Goal: Information Seeking & Learning: Find specific fact

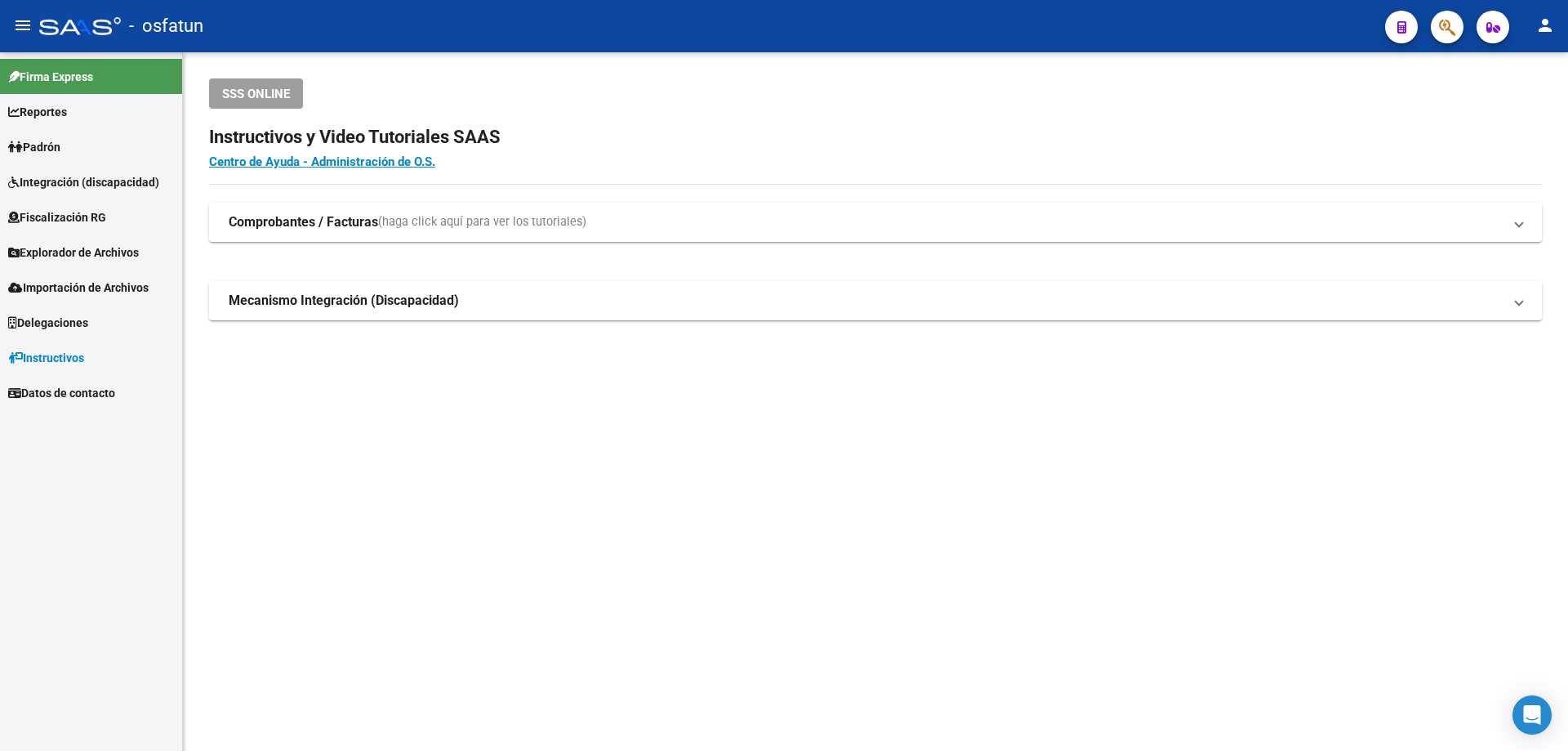
click at [1431, 17] on app-search-popup at bounding box center [1447, 25] width 33 height 20
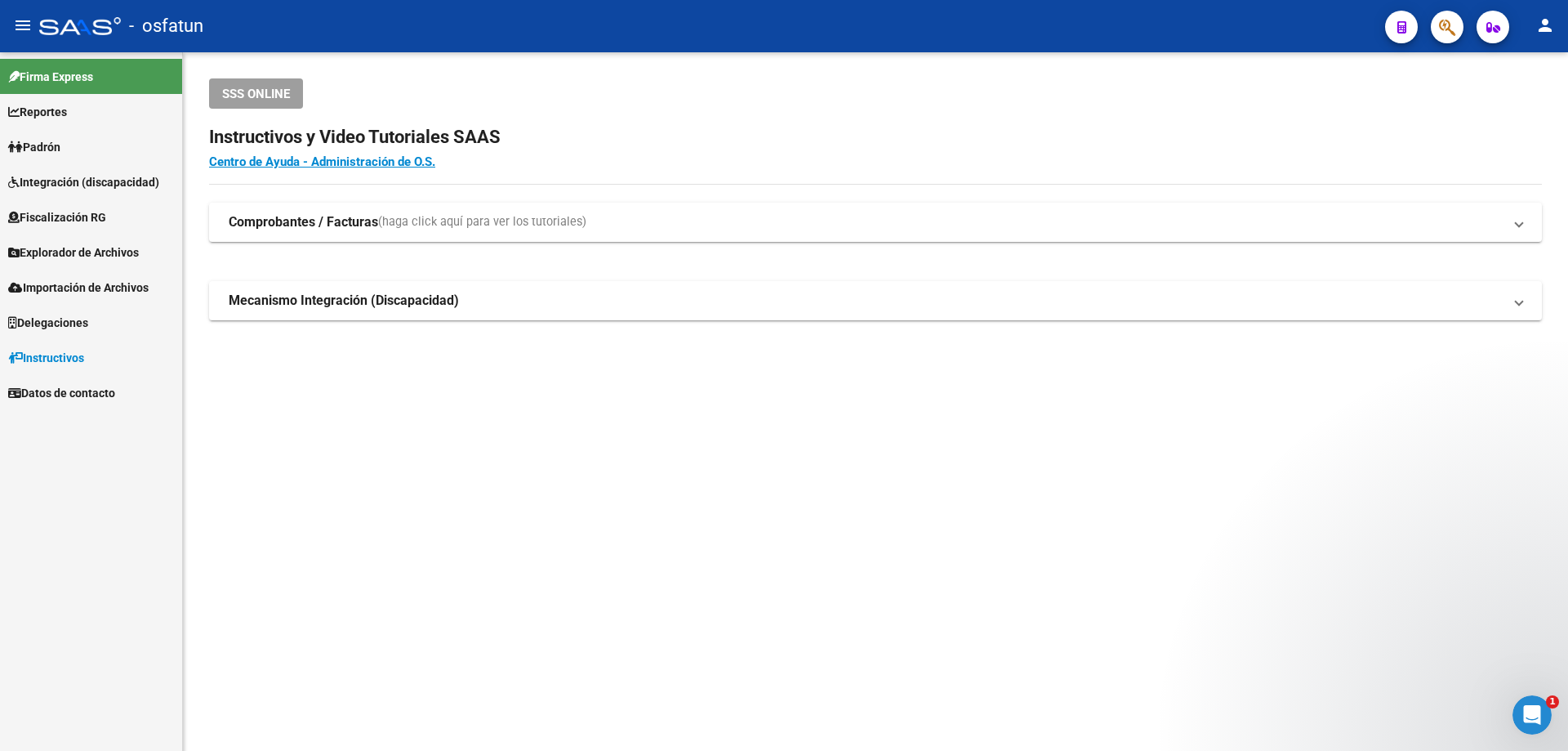
click at [1436, 17] on button "button" at bounding box center [1447, 26] width 33 height 33
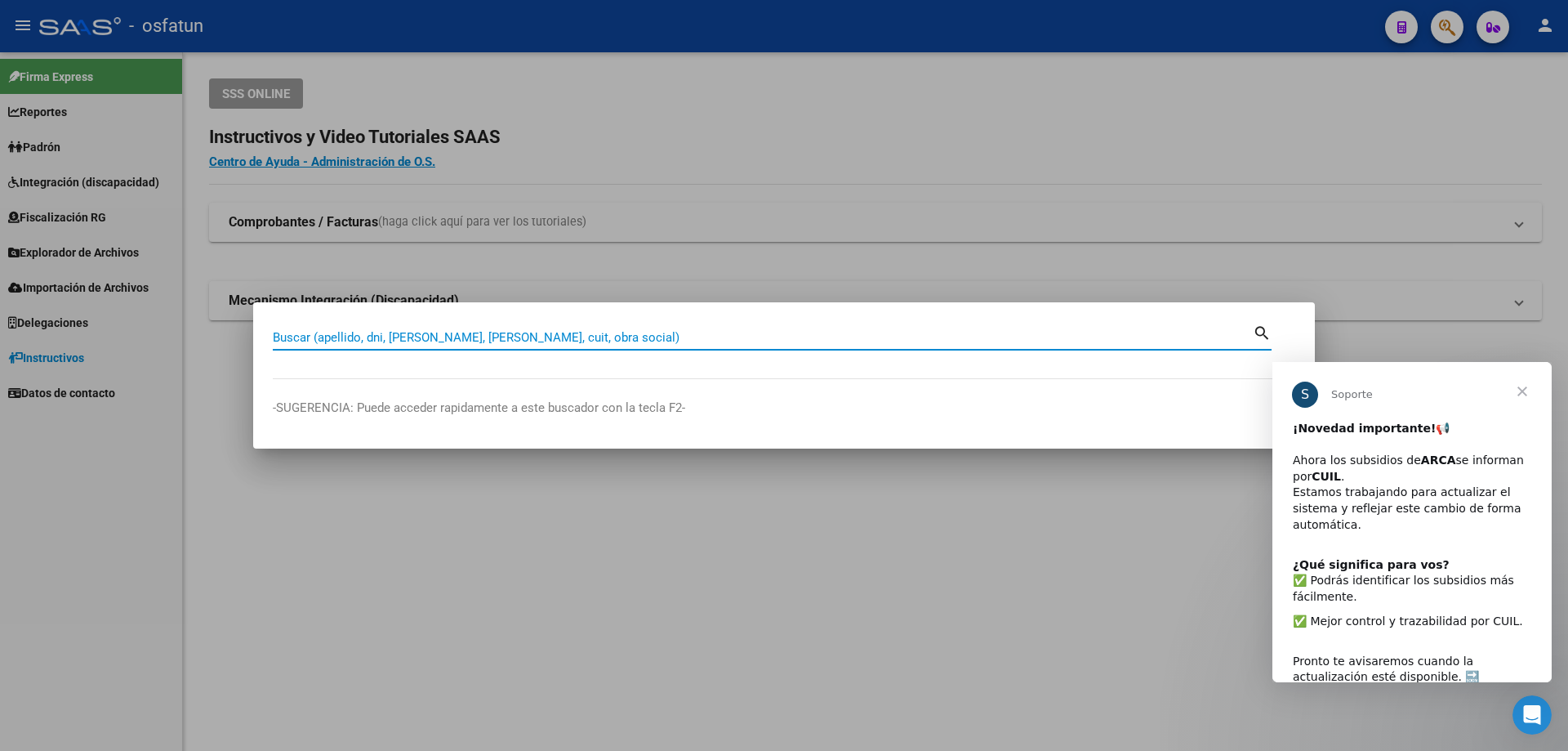
paste input "45188014"
type input "45188014"
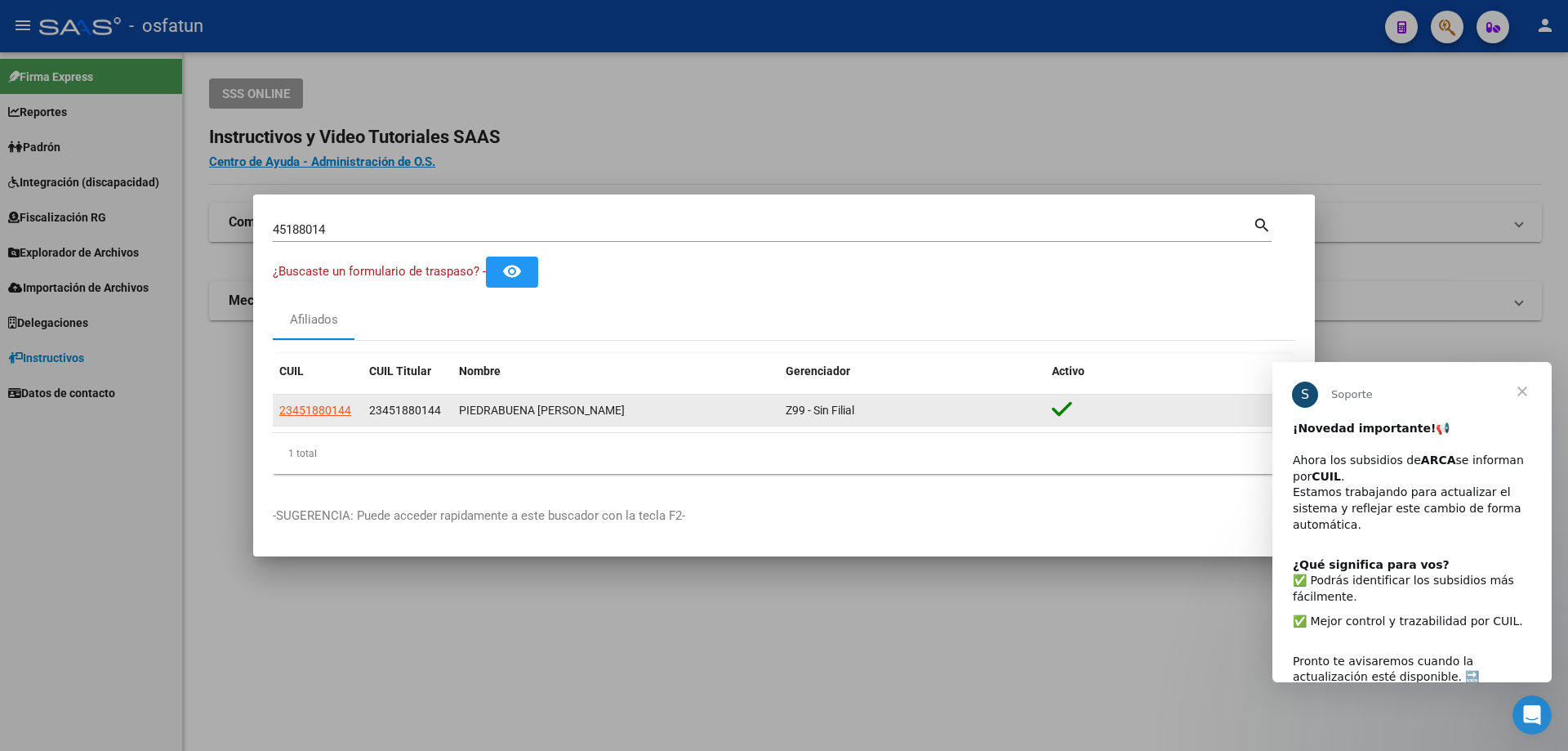
drag, startPoint x: 354, startPoint y: 410, endPoint x: 275, endPoint y: 414, distance: 79.1
click at [275, 414] on datatable-body-cell "23451880144" at bounding box center [318, 410] width 89 height 32
copy span "23451880144"
click at [334, 414] on span "23451880144" at bounding box center [315, 410] width 72 height 13
copy span "23451880144"
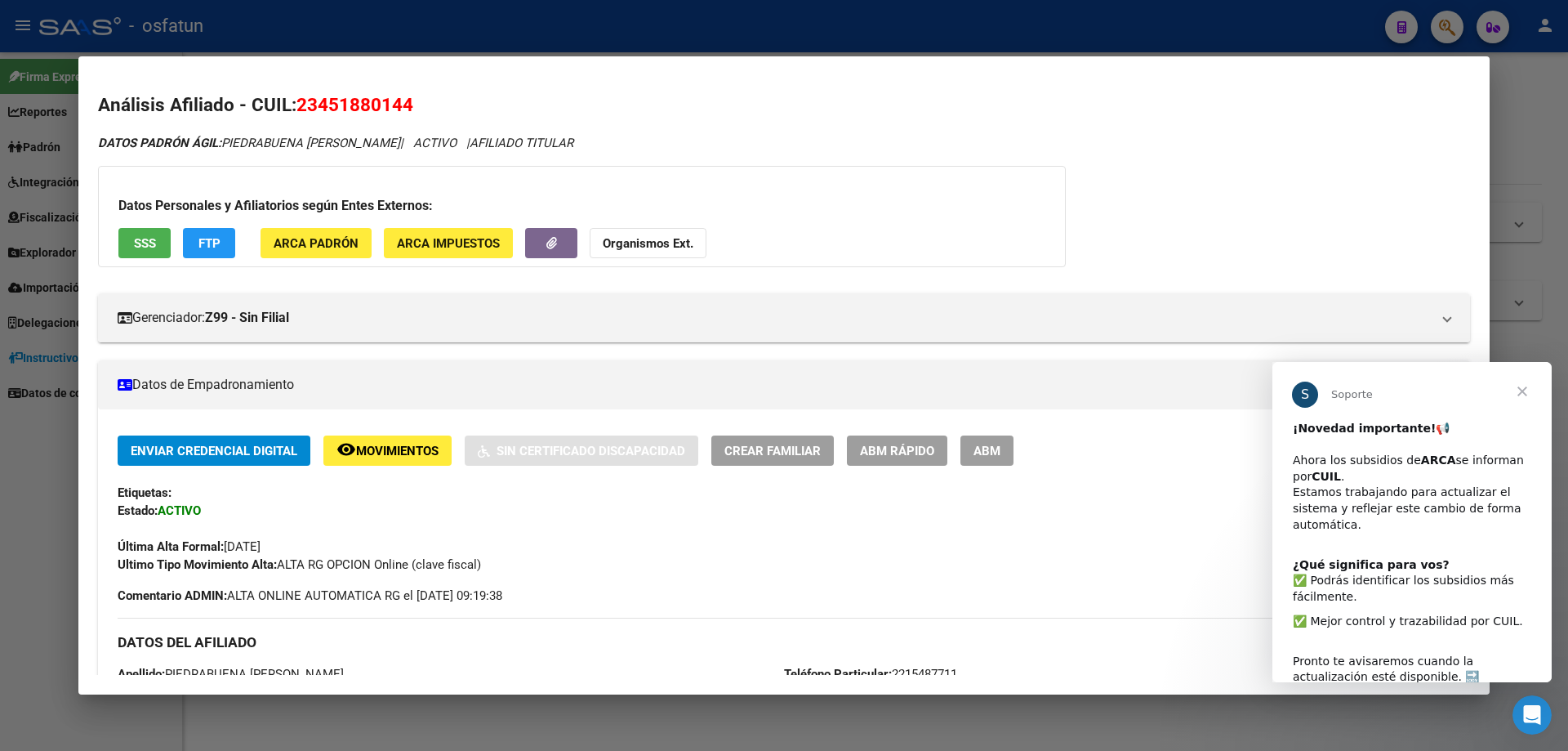
click at [202, 242] on span "FTP" at bounding box center [210, 243] width 22 height 15
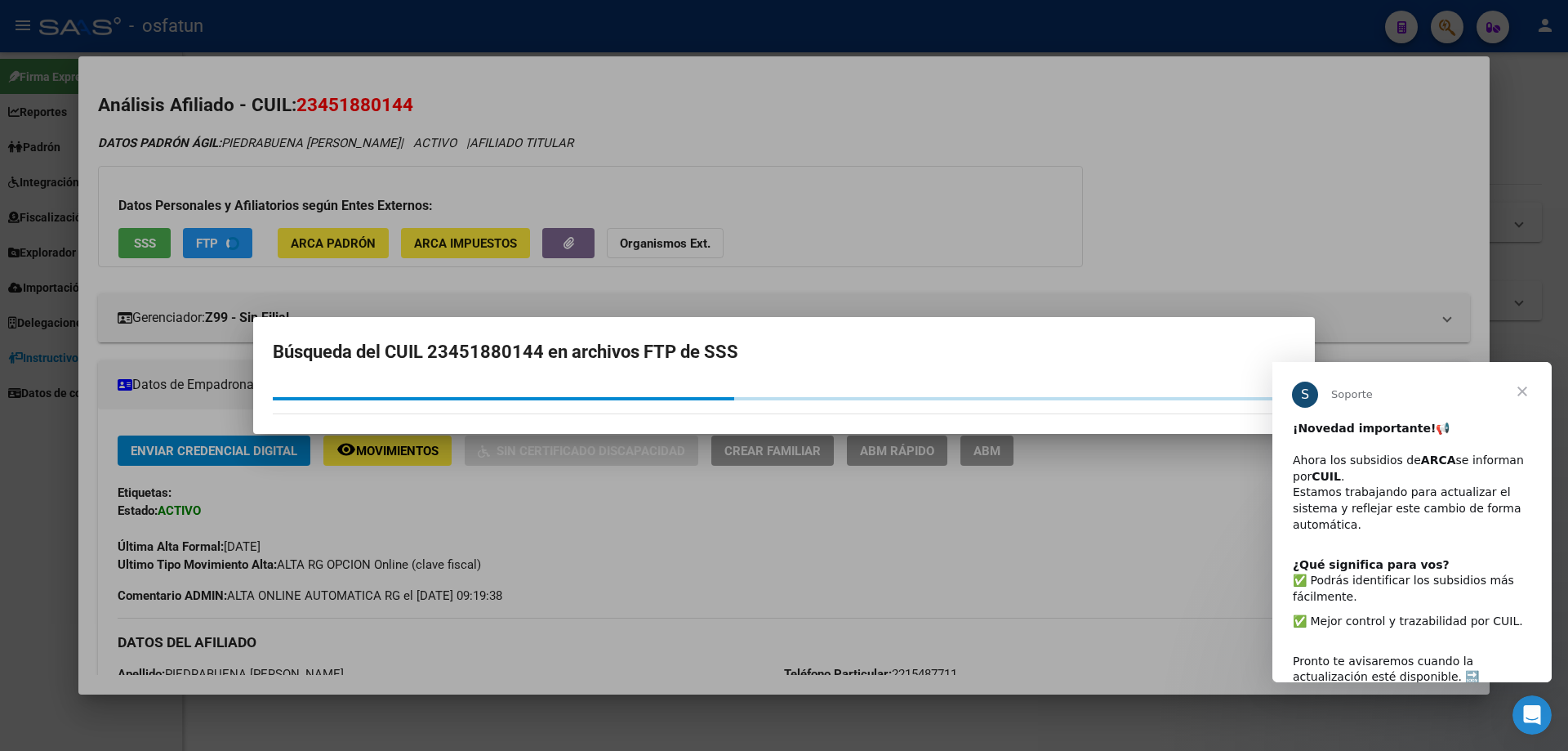
click at [1517, 389] on span "Cerrar" at bounding box center [1522, 390] width 59 height 59
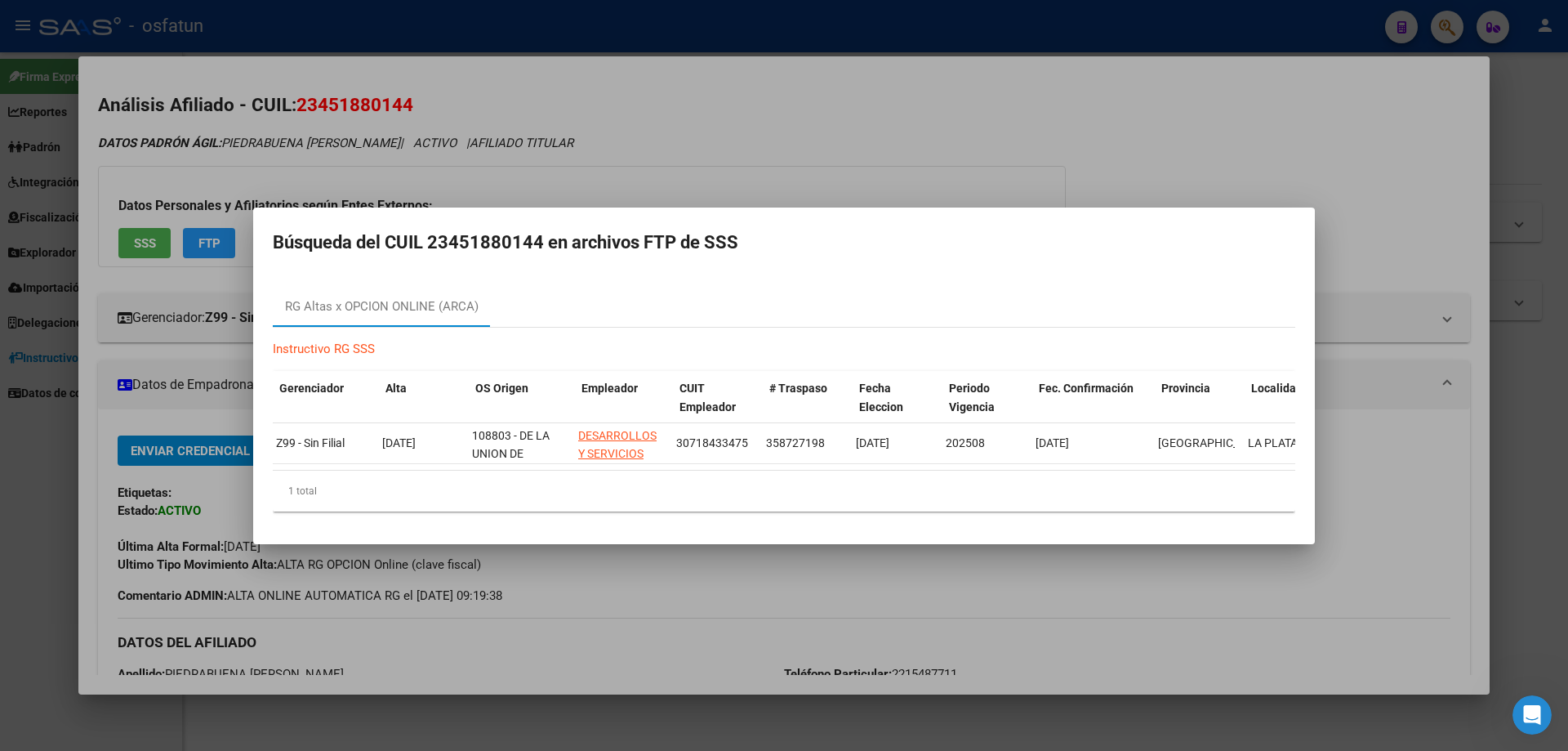
scroll to position [0, 95]
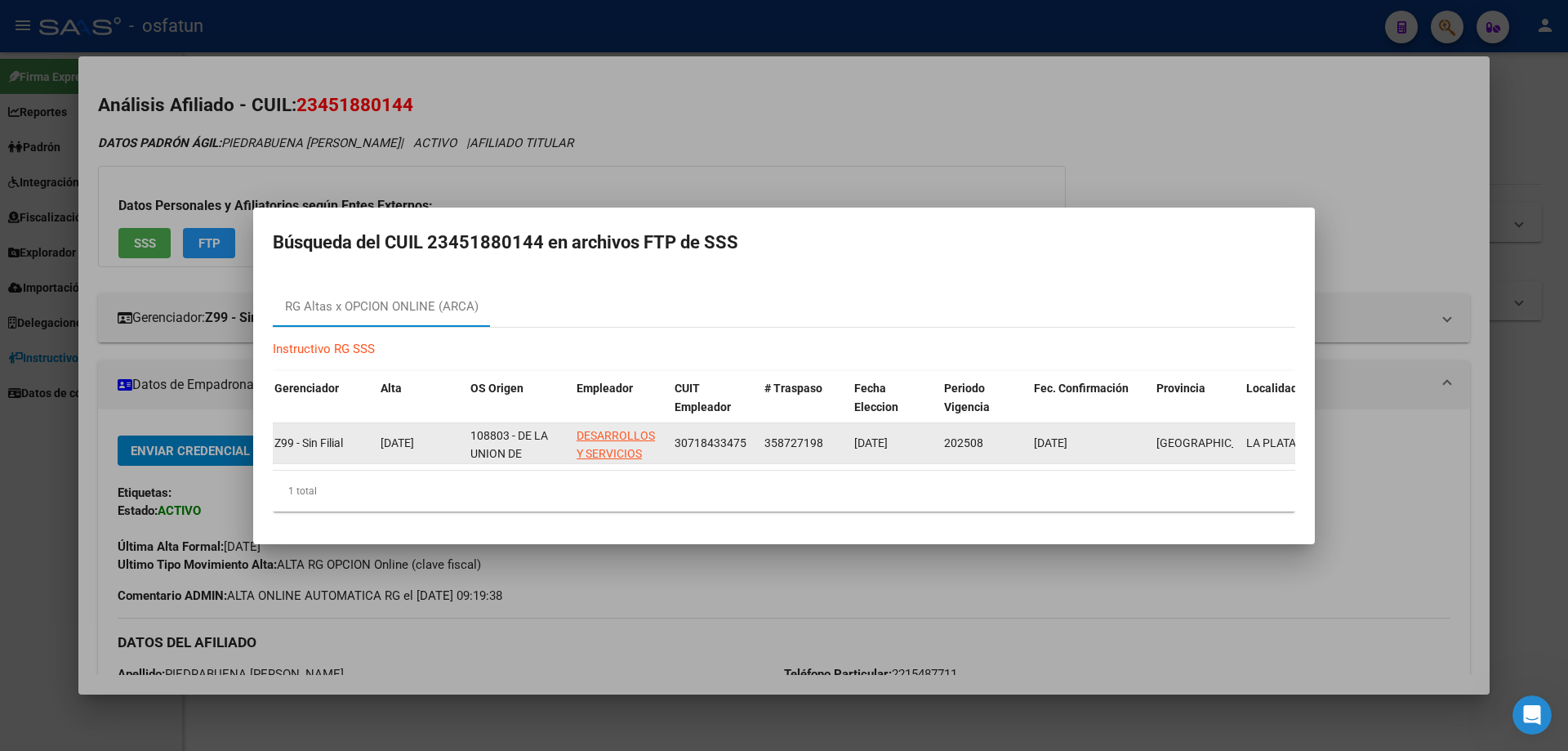
click at [768, 436] on span "358727198" at bounding box center [794, 443] width 59 height 13
copy span "358727198"
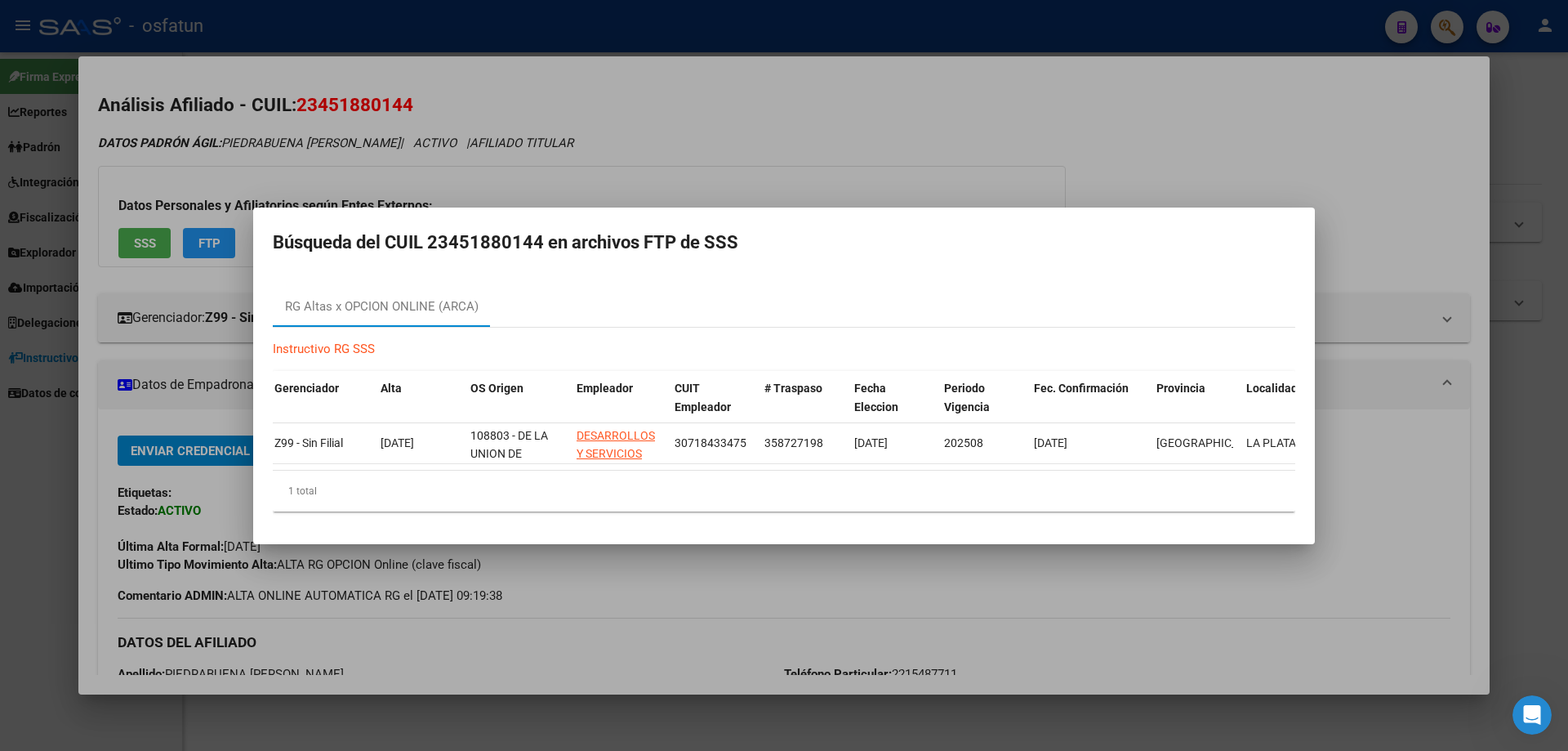
click at [1103, 106] on div at bounding box center [784, 376] width 1568 height 751
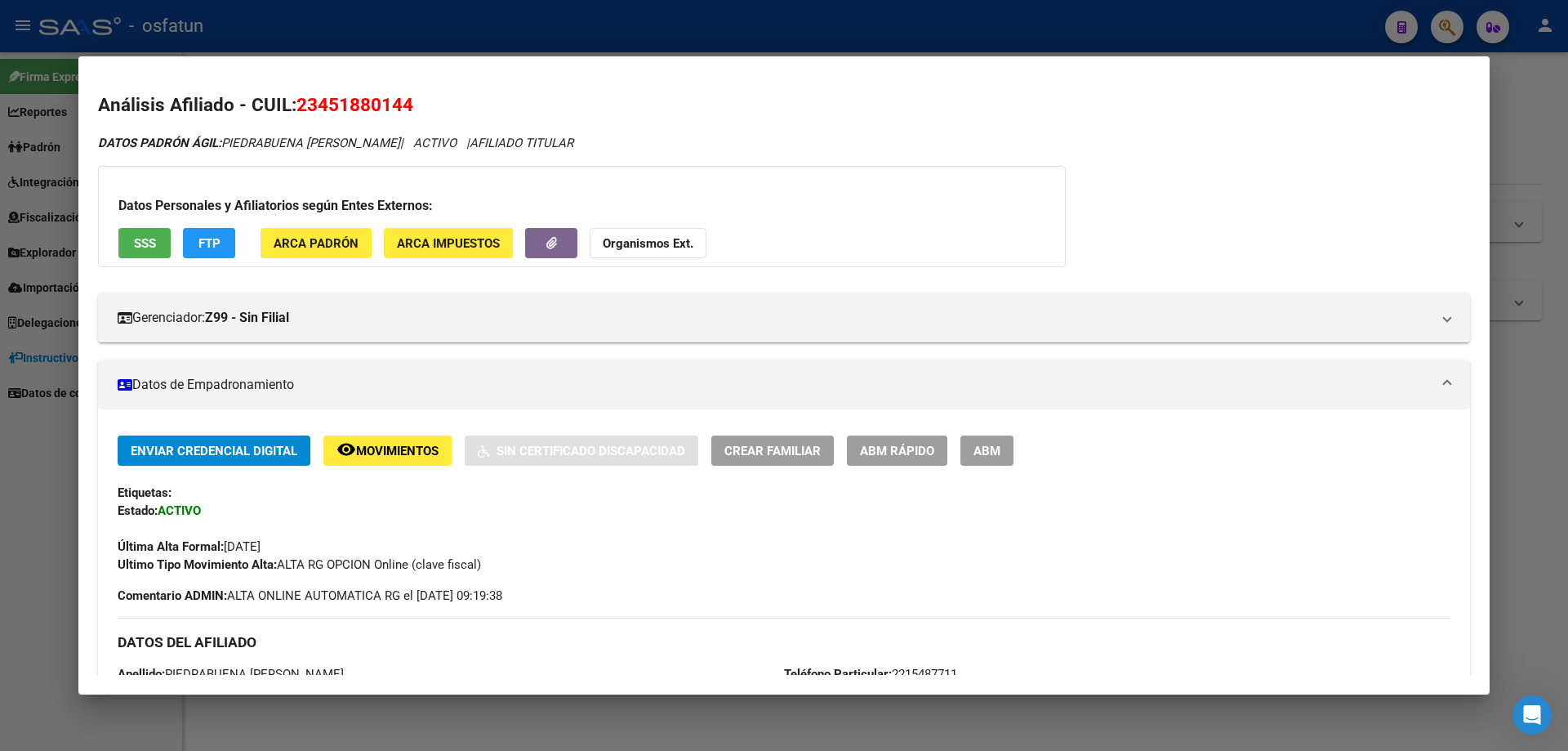
click at [1560, 128] on div at bounding box center [784, 376] width 1568 height 751
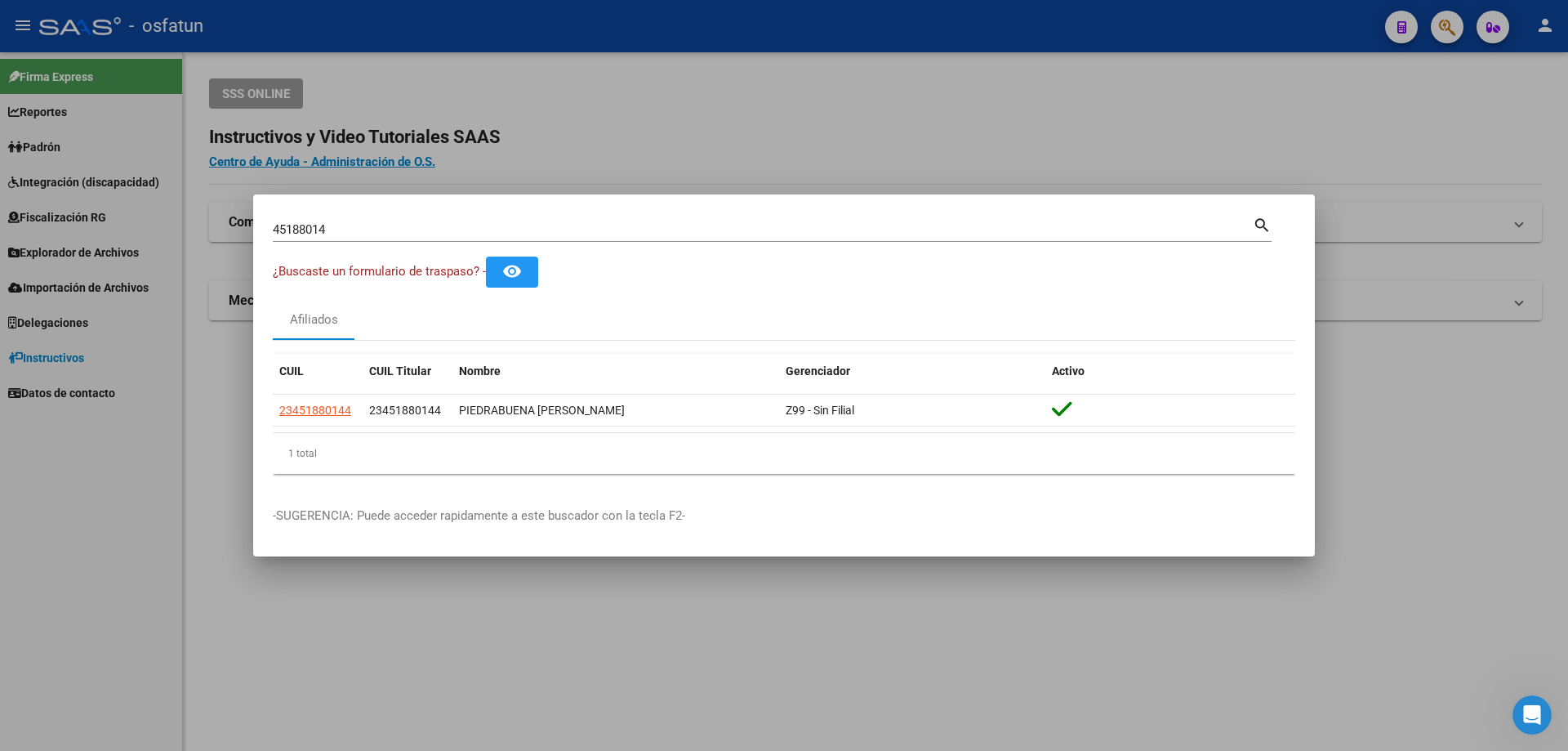
click at [1383, 149] on div at bounding box center [784, 376] width 1568 height 751
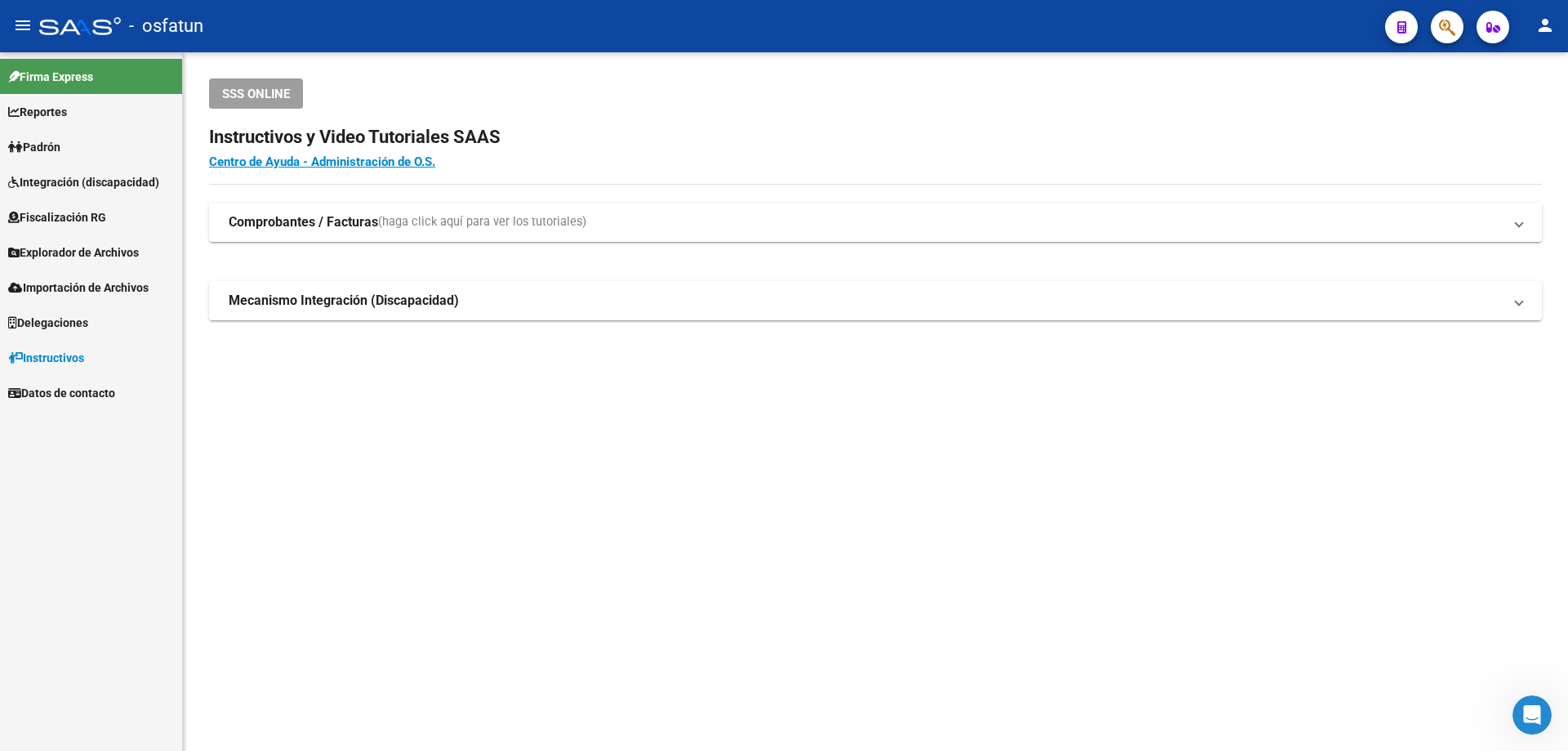
click at [1437, 36] on button "button" at bounding box center [1447, 26] width 33 height 33
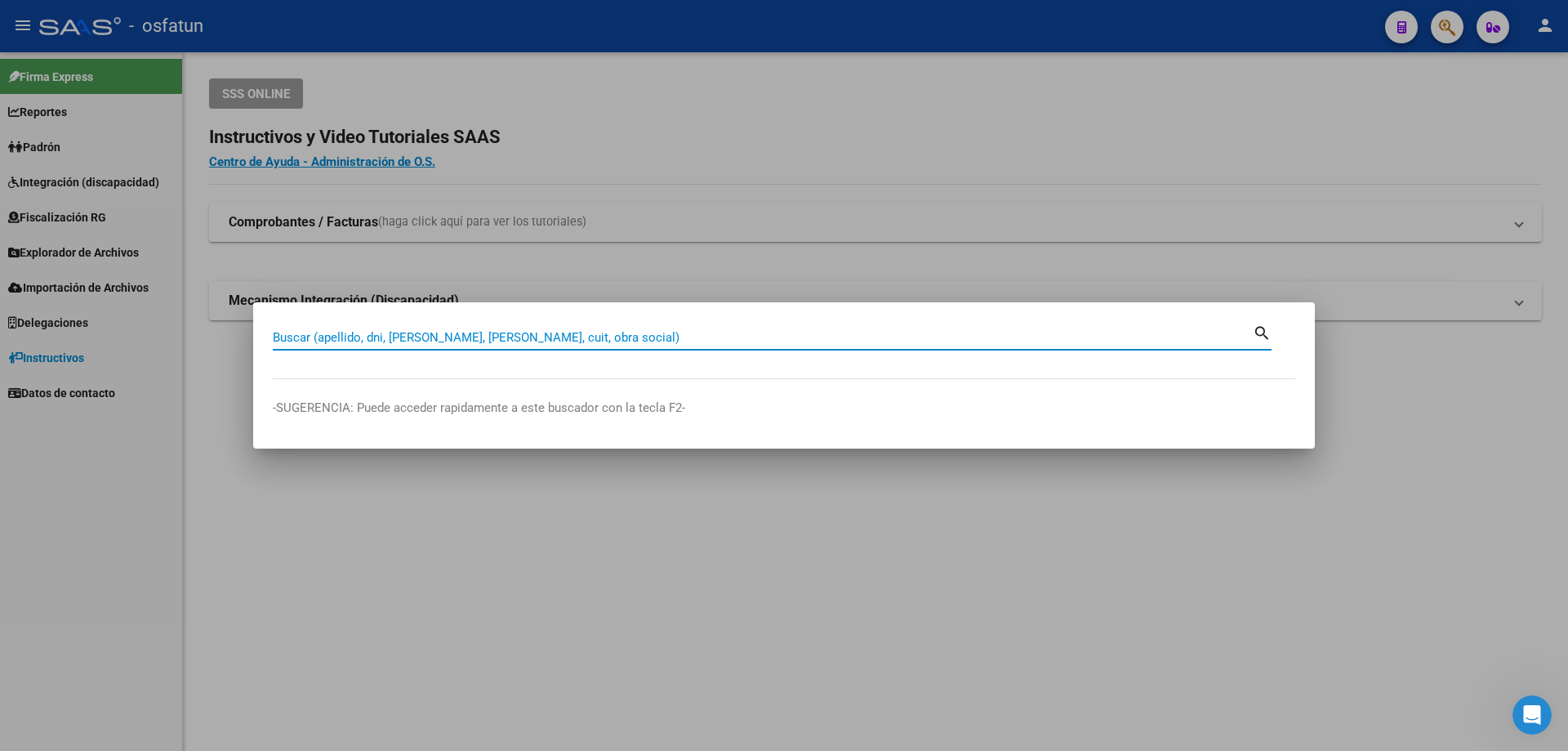
click at [383, 341] on input "Buscar (apellido, dni, [PERSON_NAME], [PERSON_NAME], cuit, obra social)" at bounding box center [763, 337] width 980 height 15
paste input "20233164993"
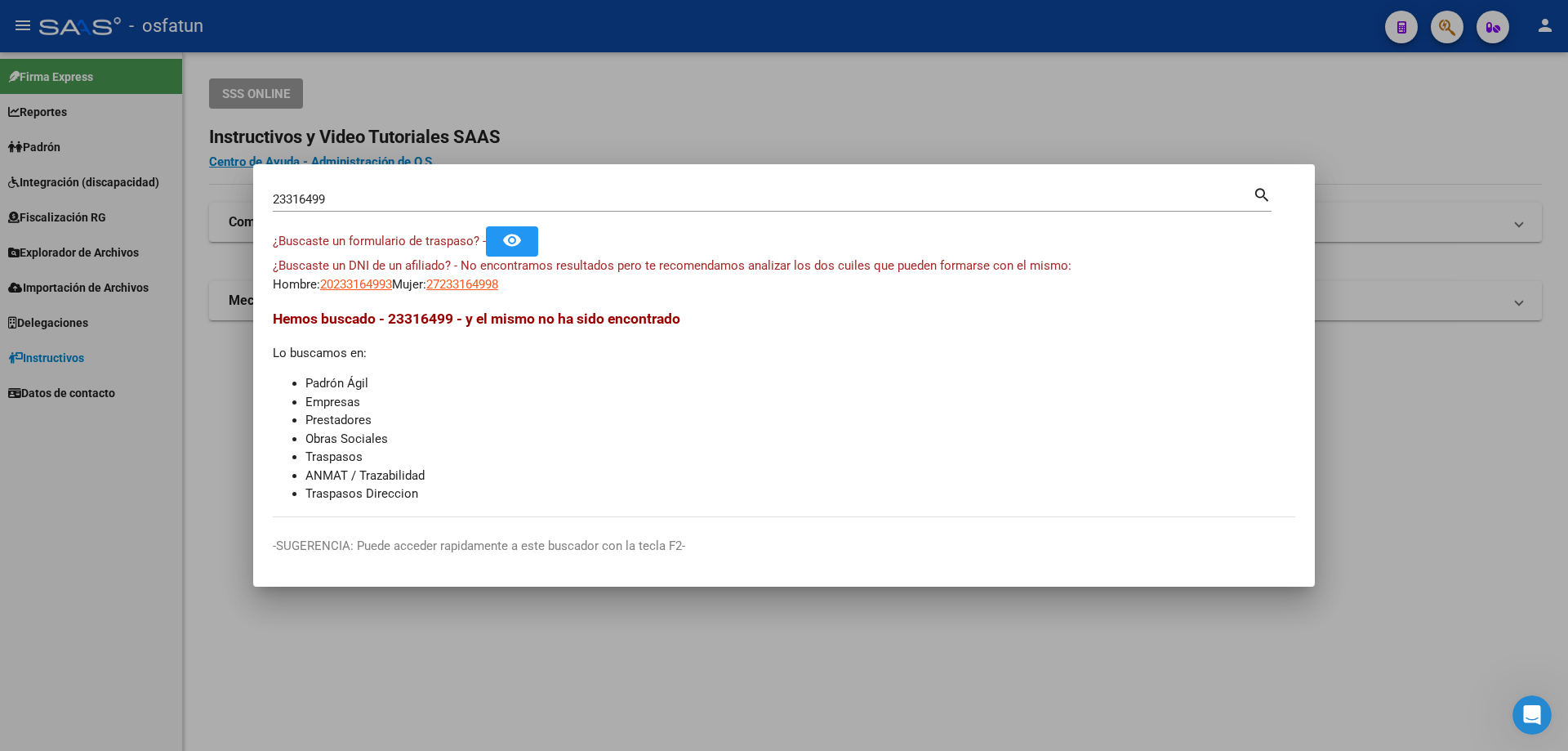
click at [1202, 375] on li "Padrón Ágil" at bounding box center [800, 384] width 990 height 19
drag, startPoint x: 375, startPoint y: 197, endPoint x: 198, endPoint y: 206, distance: 177.2
click at [198, 206] on div "23316499 Buscar (apellido, dni, cuil, nro traspaso, cuit, obra social) search ¿…" at bounding box center [784, 376] width 1568 height 751
drag, startPoint x: 386, startPoint y: 194, endPoint x: 101, endPoint y: 215, distance: 285.8
click at [101, 215] on div "23316499 Buscar (apellido, dni, cuil, nro traspaso, cuit, obra social) search ¿…" at bounding box center [784, 376] width 1568 height 751
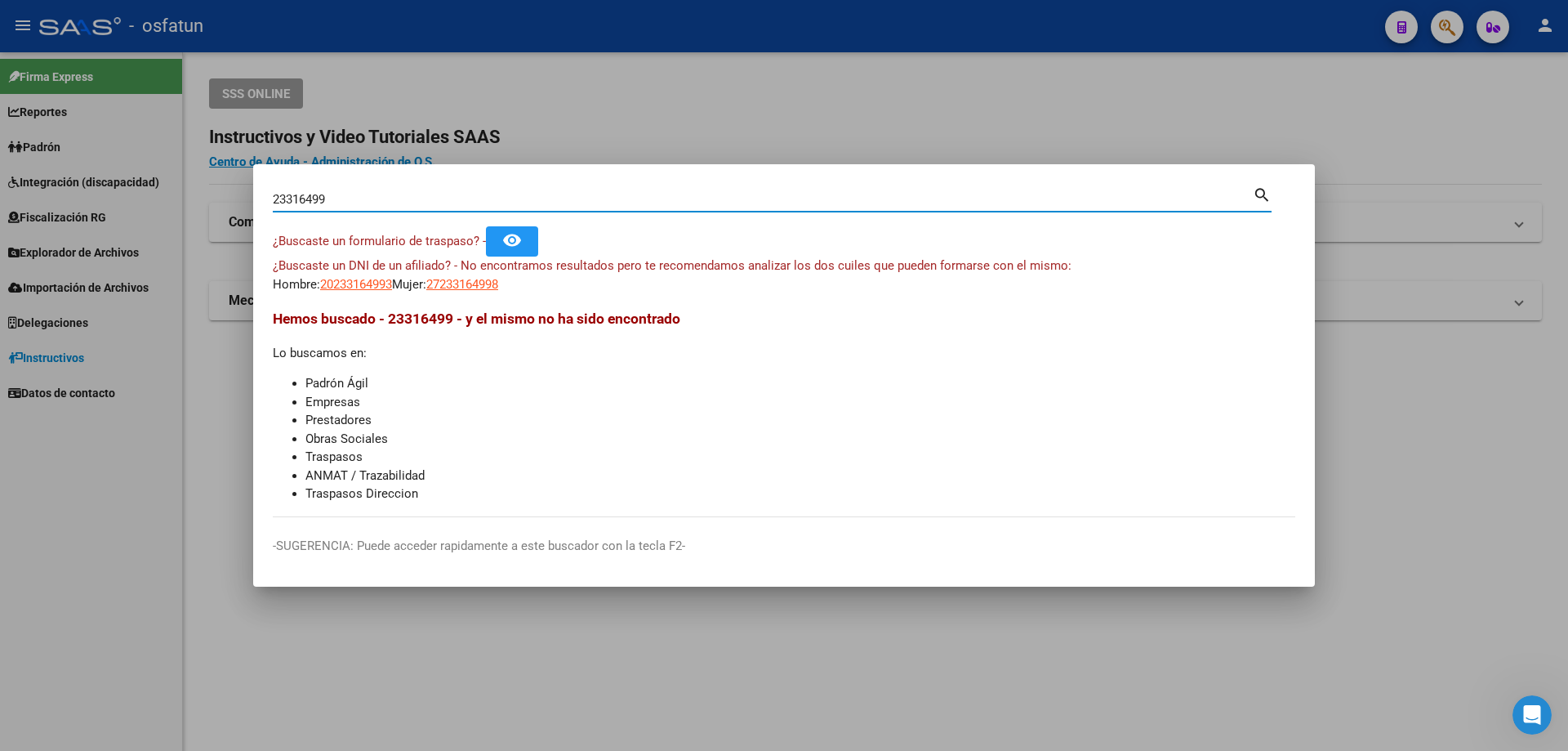
paste input "35574266"
drag, startPoint x: 402, startPoint y: 192, endPoint x: 235, endPoint y: 210, distance: 168.0
click at [235, 210] on div "35574266 Buscar (apellido, dni, cuil, nro traspaso, cuit, obra social) search ¿…" at bounding box center [784, 376] width 1568 height 751
paste input "23316499"
click at [273, 195] on input "23316499" at bounding box center [763, 199] width 980 height 15
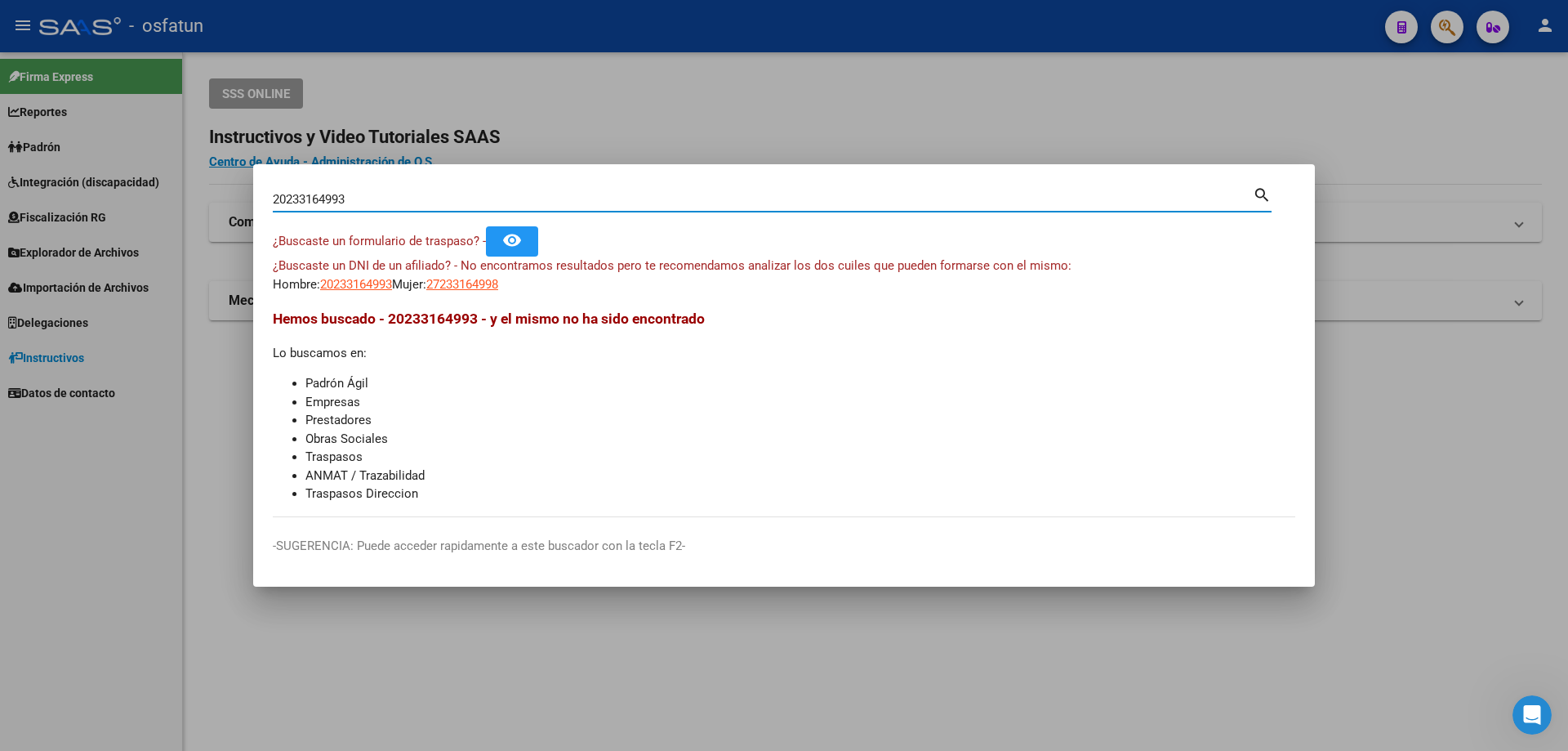
type input "20233164993"
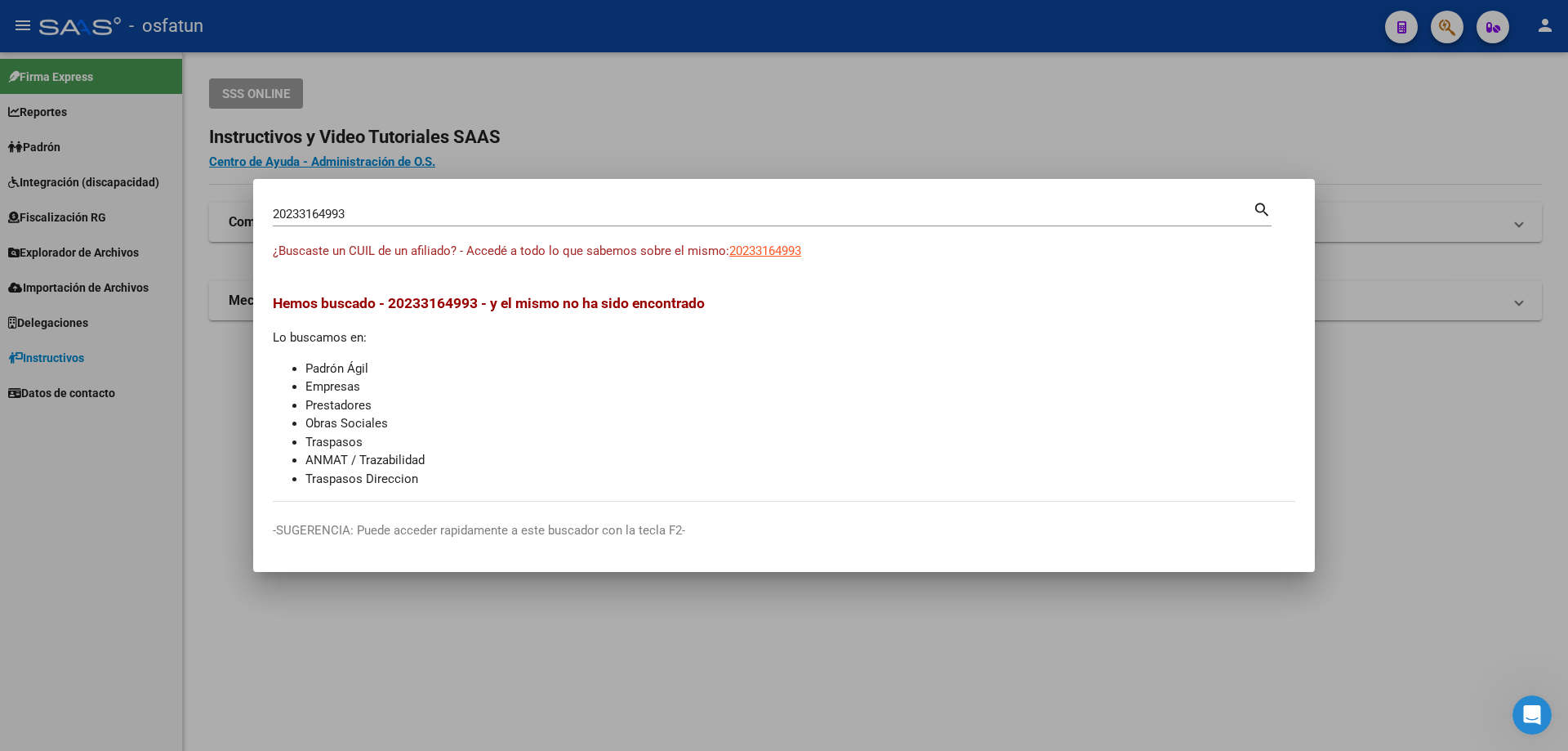
click at [792, 258] on app-link-go-to "20233164993" at bounding box center [765, 252] width 72 height 19
click at [792, 253] on span "20233164993" at bounding box center [765, 251] width 72 height 15
type textarea "20233164993"
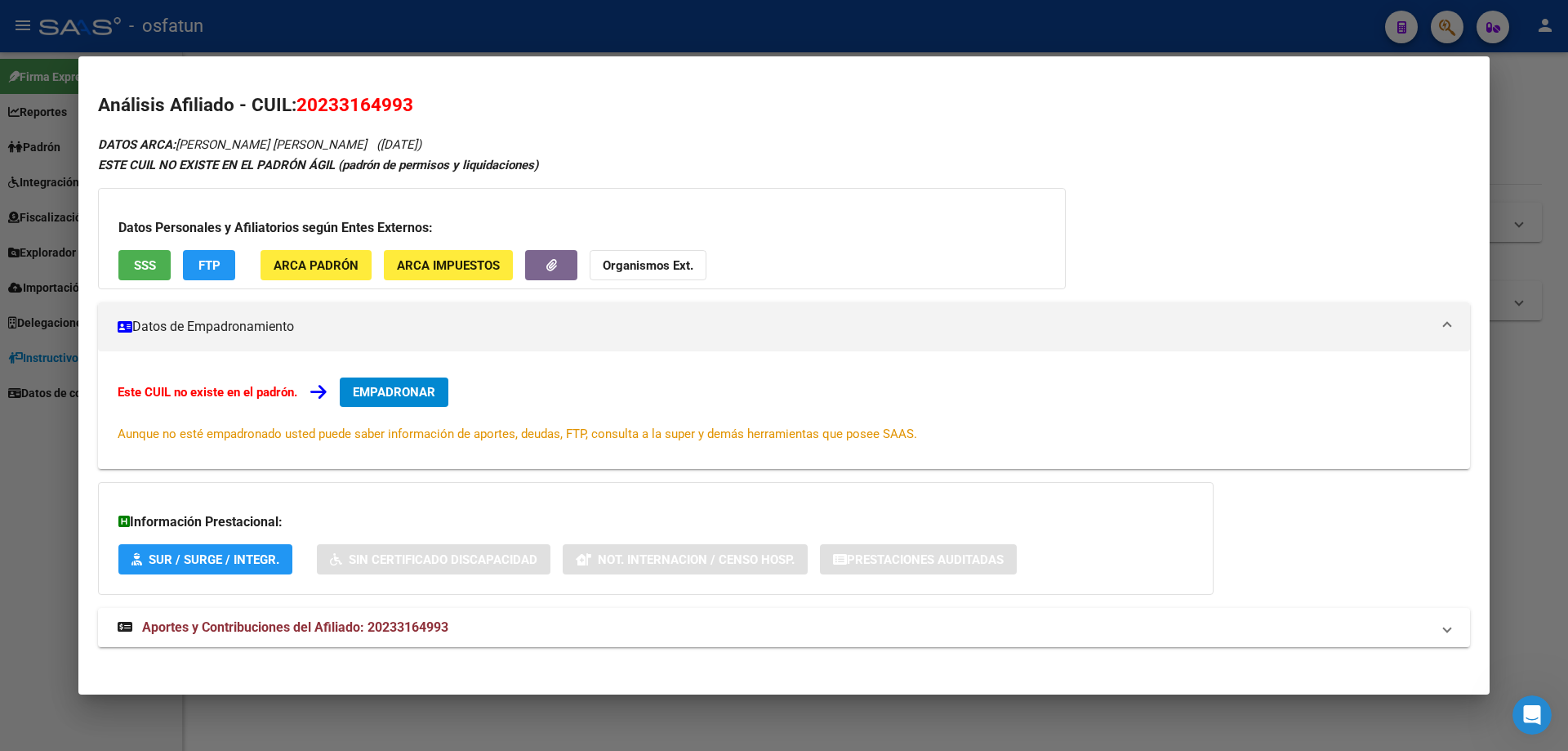
click at [197, 272] on button "FTP" at bounding box center [209, 265] width 52 height 30
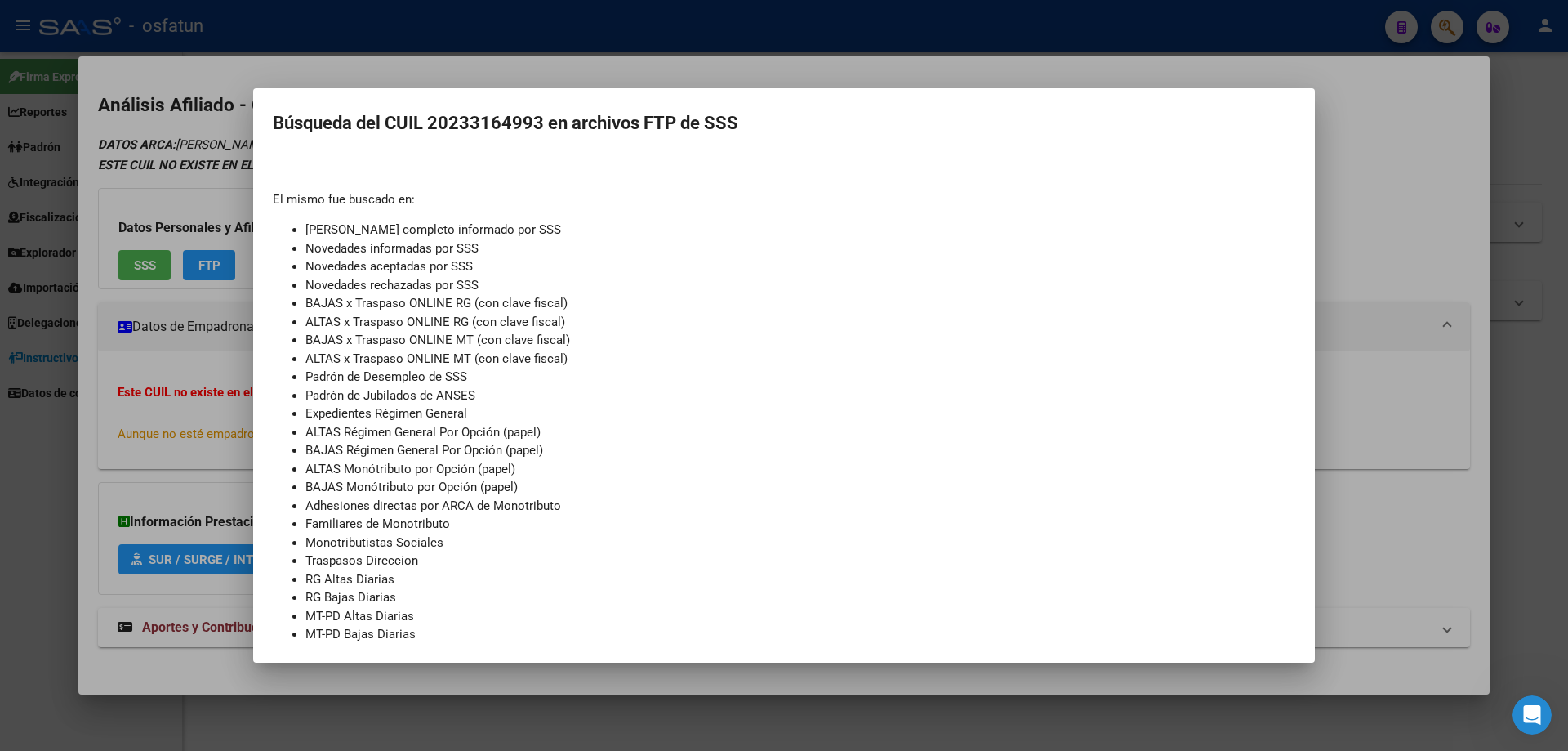
scroll to position [48, 0]
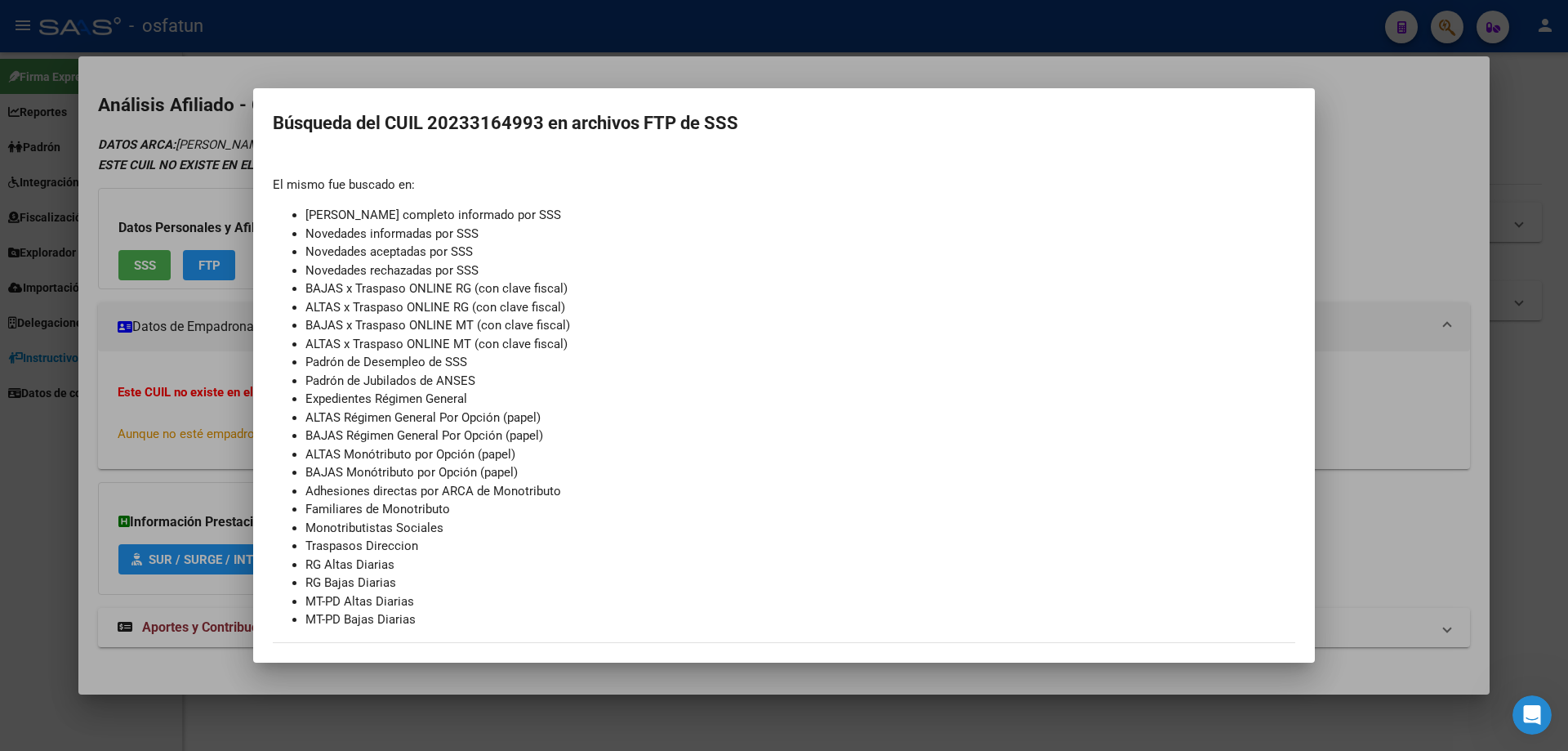
click at [204, 166] on div at bounding box center [784, 376] width 1568 height 751
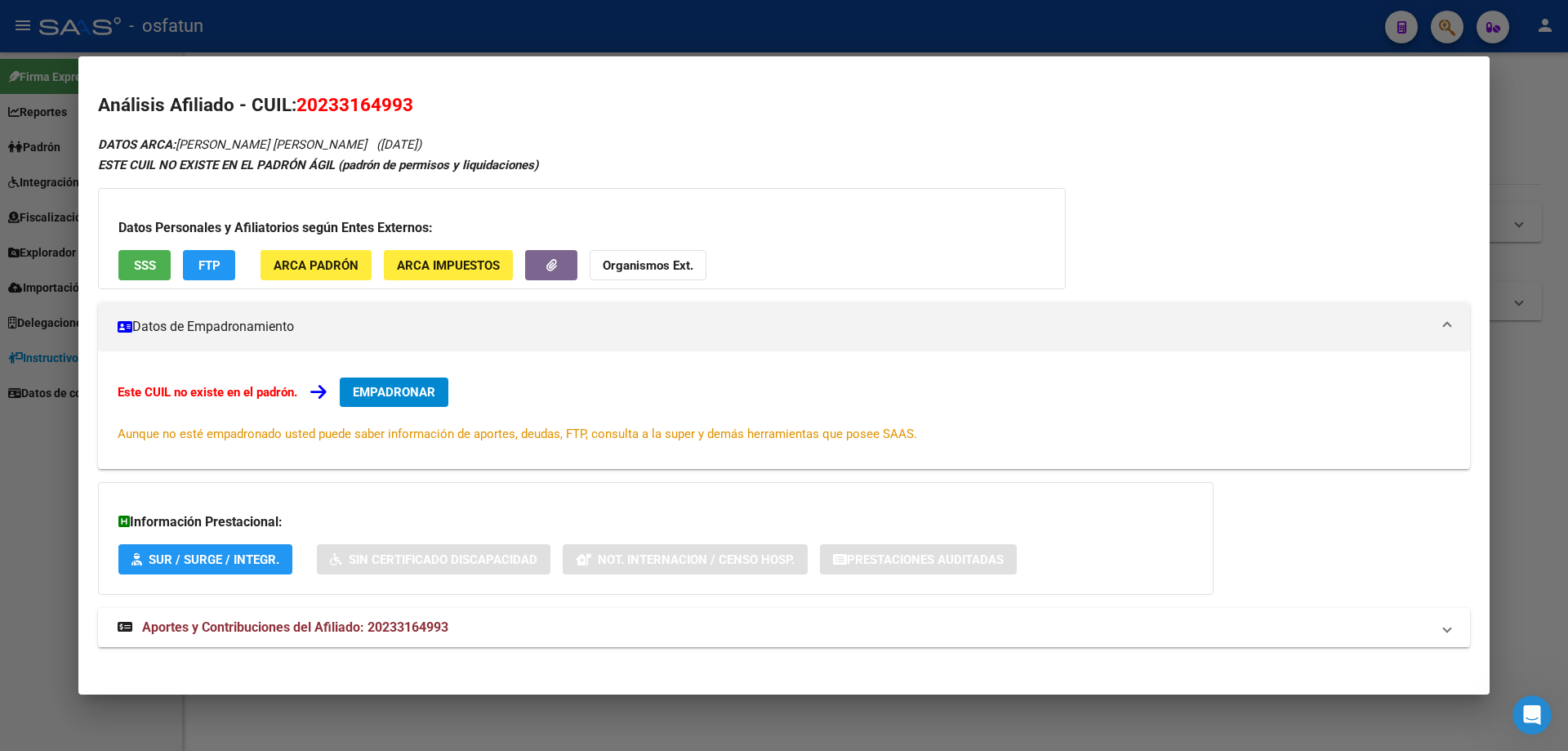
click at [382, 102] on span "20233164993" at bounding box center [354, 104] width 116 height 21
copy span "20233164993"
click at [1460, 40] on div at bounding box center [784, 376] width 1568 height 751
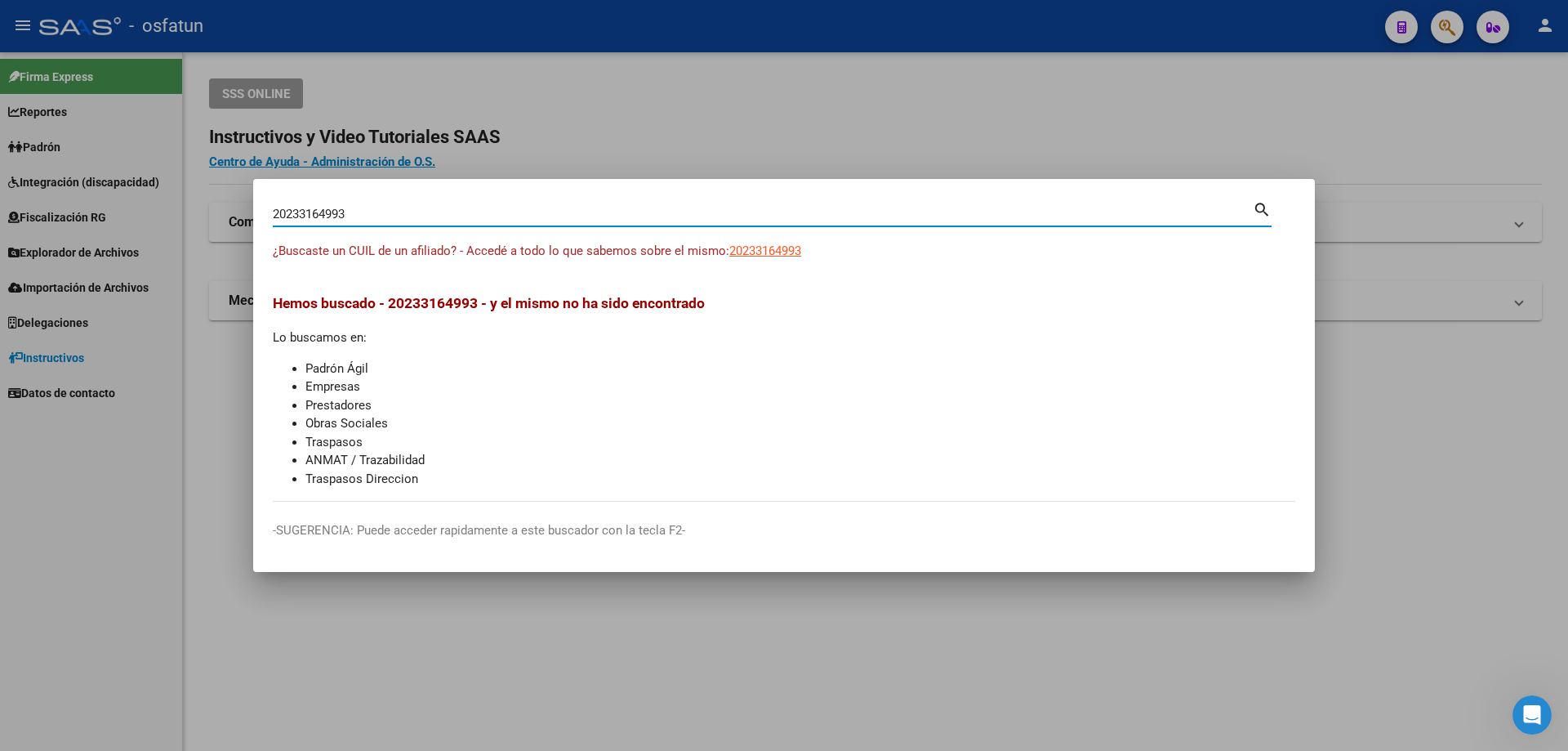
drag, startPoint x: 372, startPoint y: 212, endPoint x: 202, endPoint y: 212, distance: 170.0
click at [202, 212] on div "20233164993 Buscar (apellido, dni, cuil, nro traspaso, cuit, obra social) searc…" at bounding box center [784, 376] width 1568 height 751
paste input "35574266"
type input "27355742666"
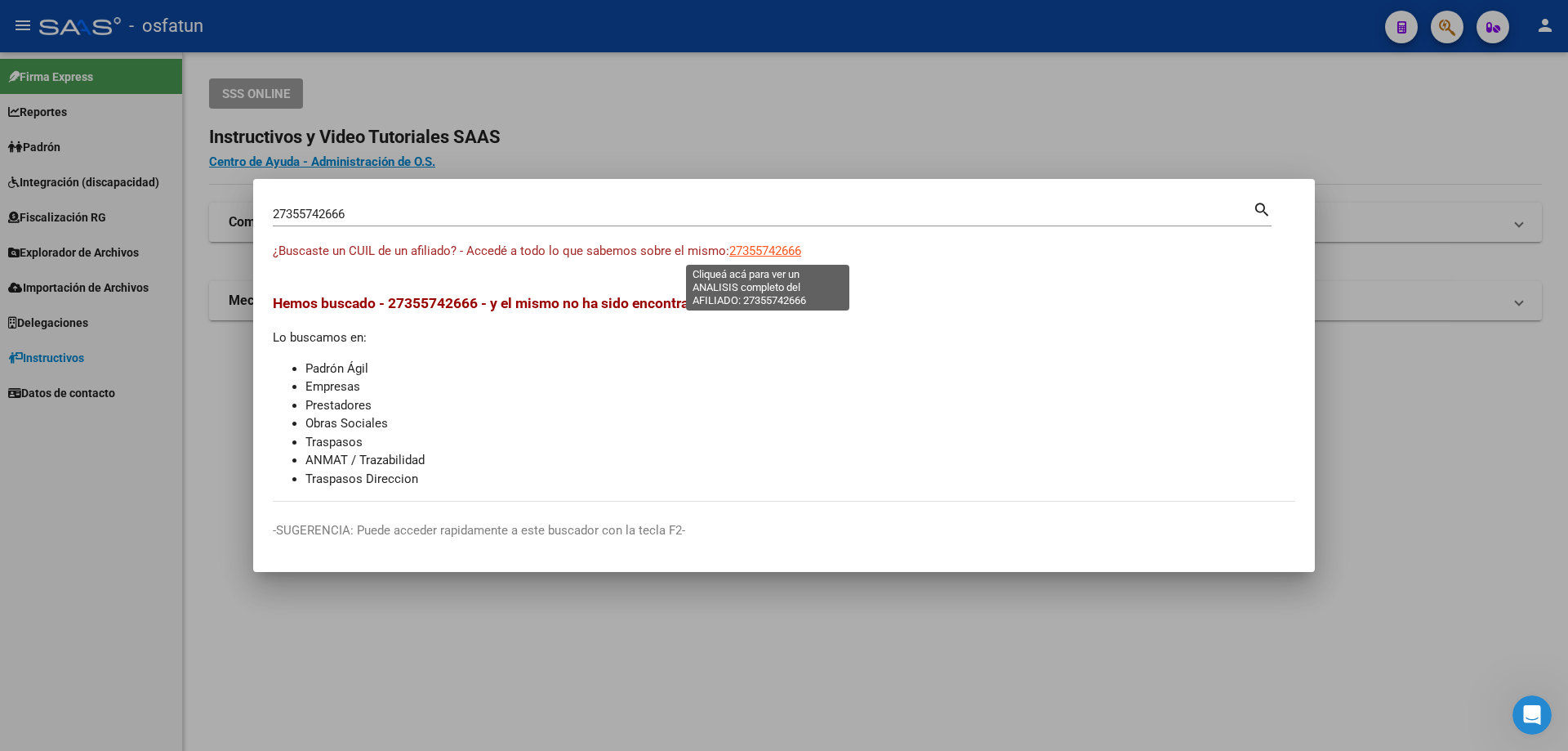
click at [789, 255] on span "27355742666" at bounding box center [765, 251] width 72 height 15
type textarea "27355742666"
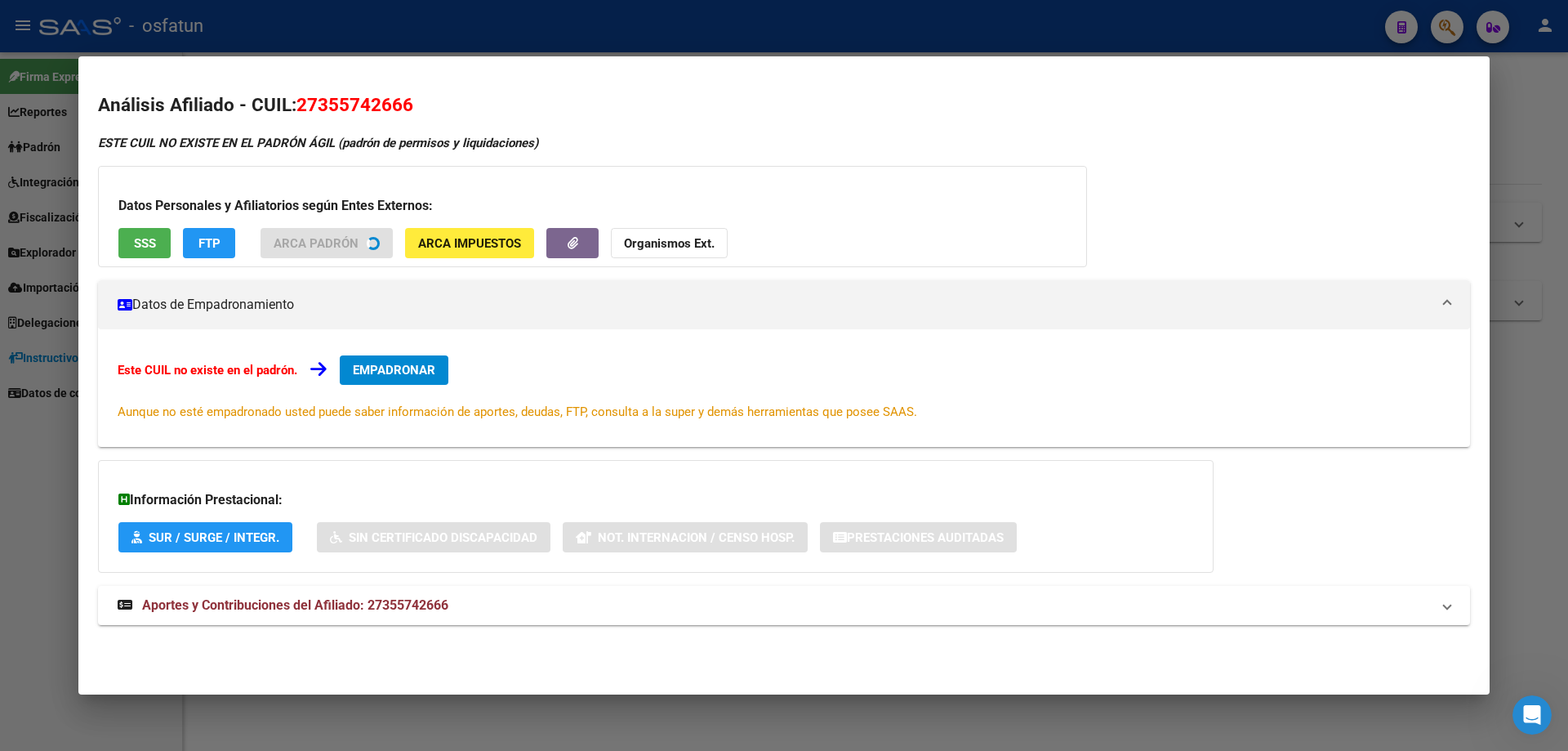
click at [197, 246] on button "FTP" at bounding box center [209, 243] width 52 height 30
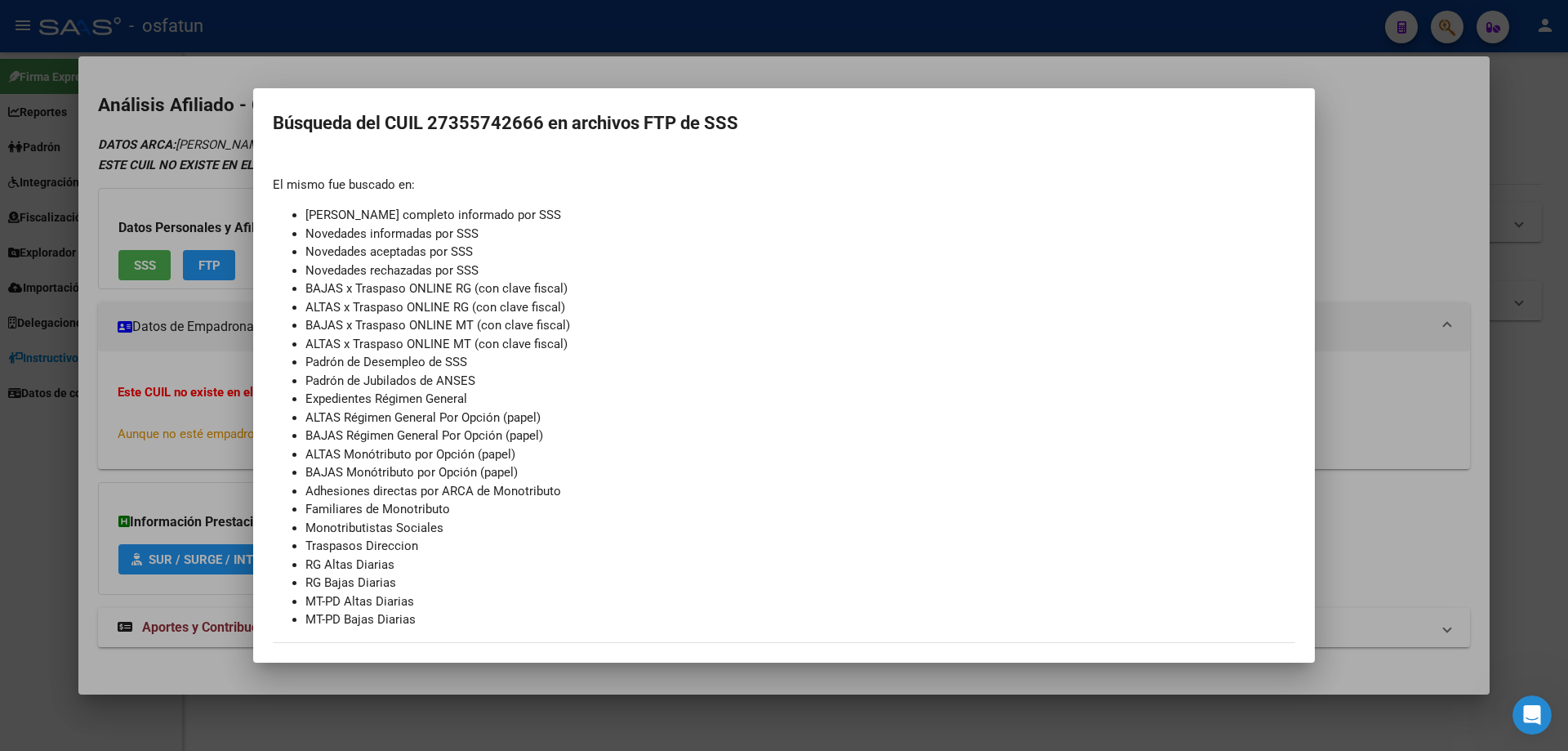
scroll to position [0, 0]
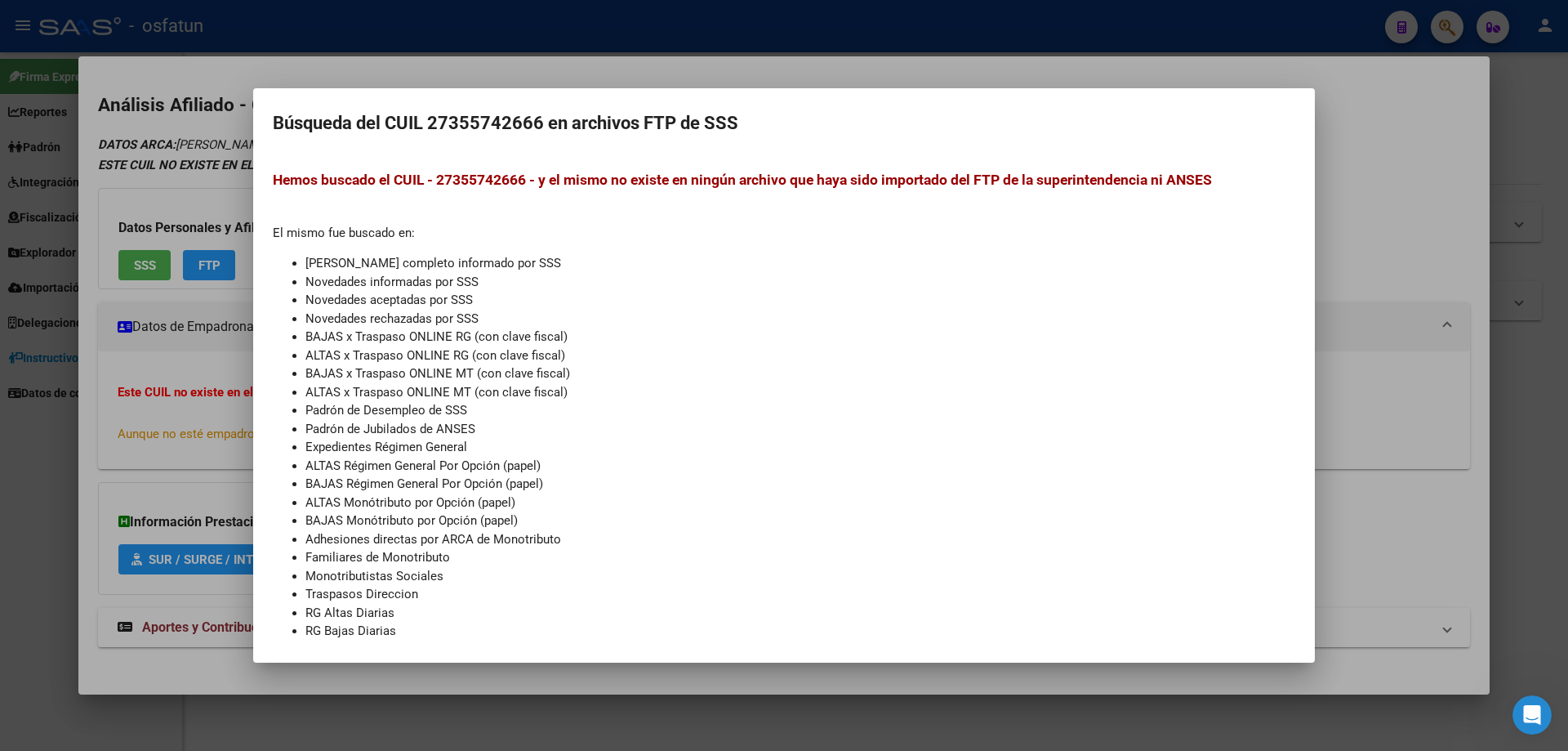
click at [1386, 435] on div at bounding box center [784, 376] width 1568 height 751
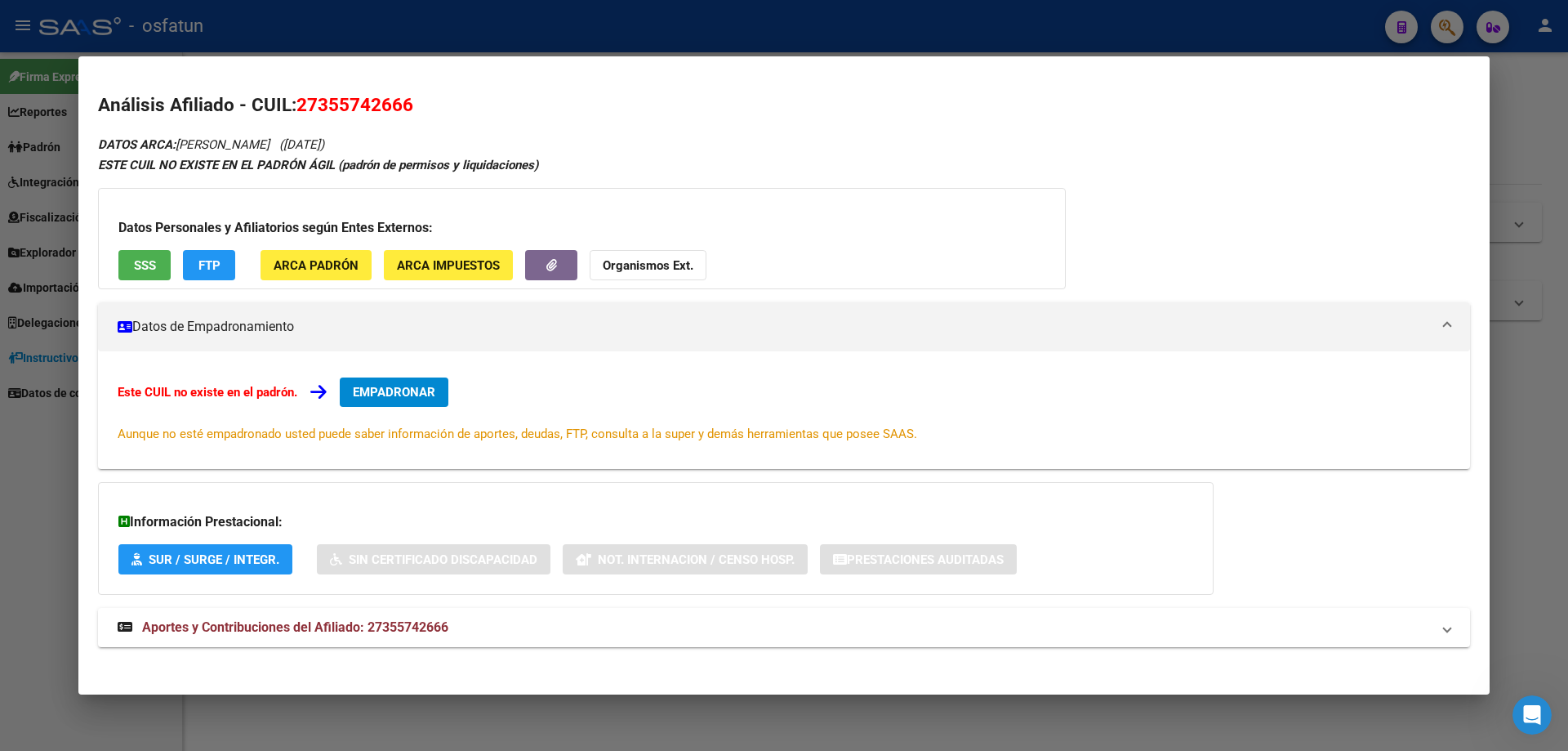
drag, startPoint x: 234, startPoint y: 143, endPoint x: 424, endPoint y: 136, distance: 190.1
click at [424, 136] on div "DATOS ARCA: [PERSON_NAME] ([DATE]) ESTE CUIL NO EXISTE EN EL PADRÓN ÁGIL (padró…" at bounding box center [784, 400] width 1372 height 531
